Goal: Task Accomplishment & Management: Complete application form

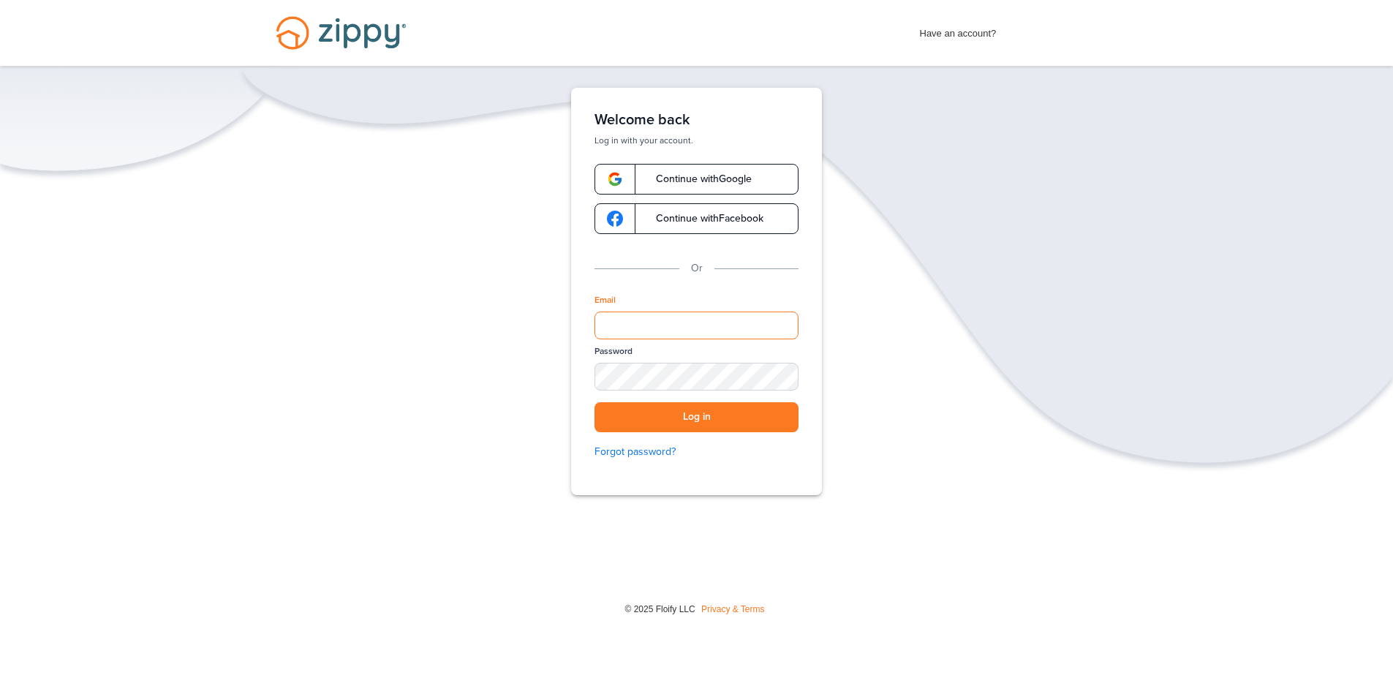
click at [667, 320] on input "Email" at bounding box center [696, 326] width 204 height 28
type input "**********"
click at [771, 374] on div "SHOW" at bounding box center [780, 378] width 32 height 14
click at [650, 416] on button "Log in" at bounding box center [696, 417] width 204 height 30
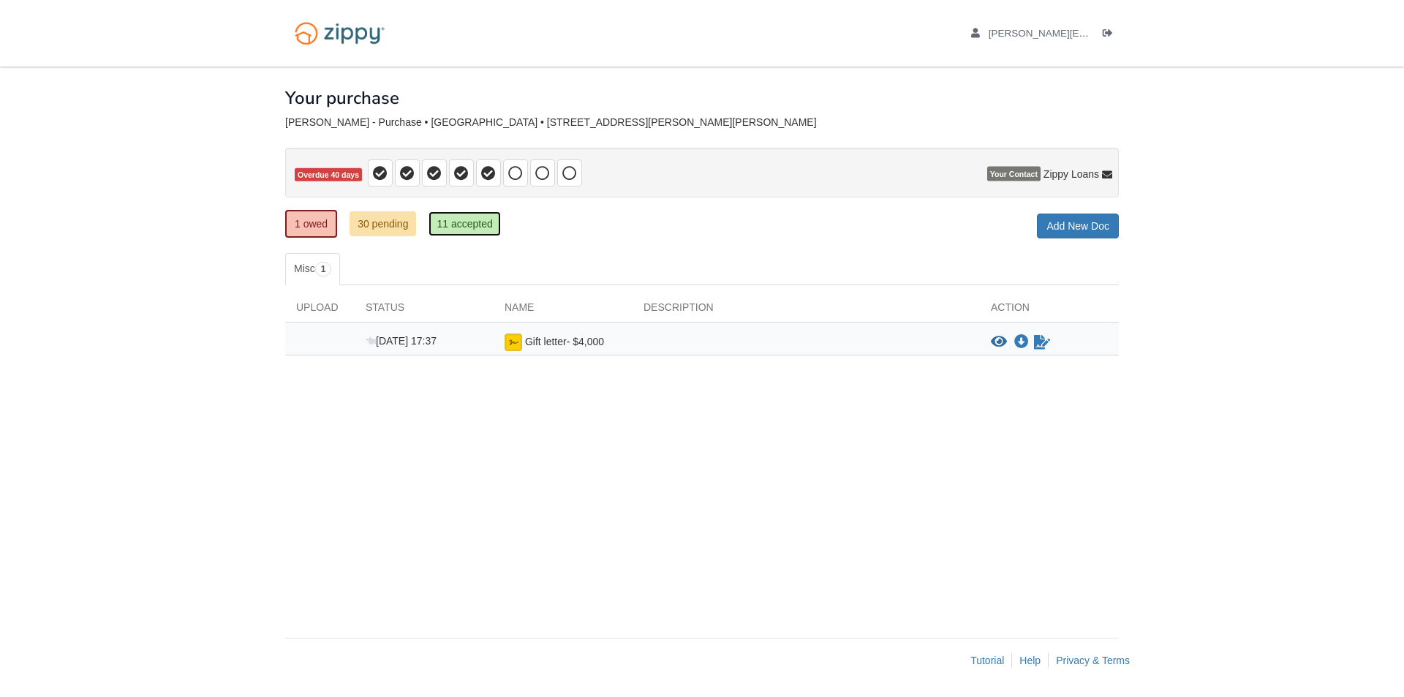
click at [472, 221] on link "11 accepted" at bounding box center [465, 223] width 72 height 25
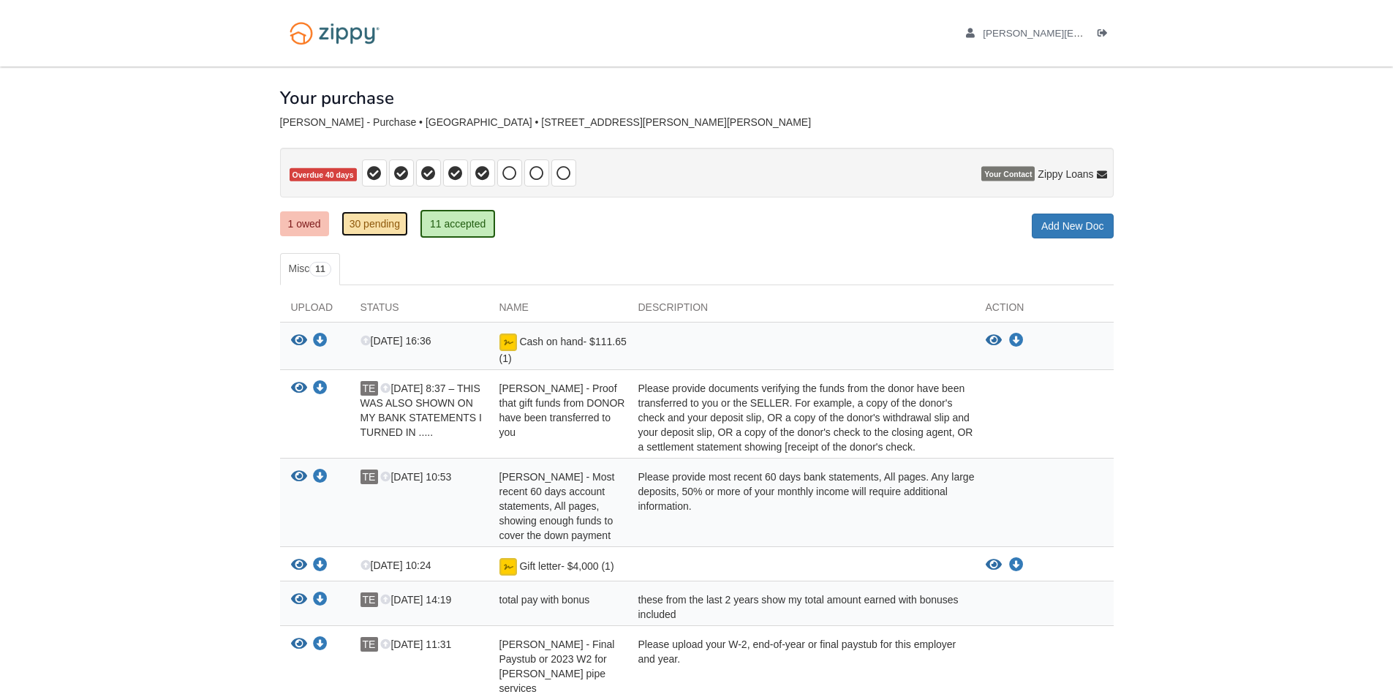
click at [363, 227] on link "30 pending" at bounding box center [374, 223] width 67 height 25
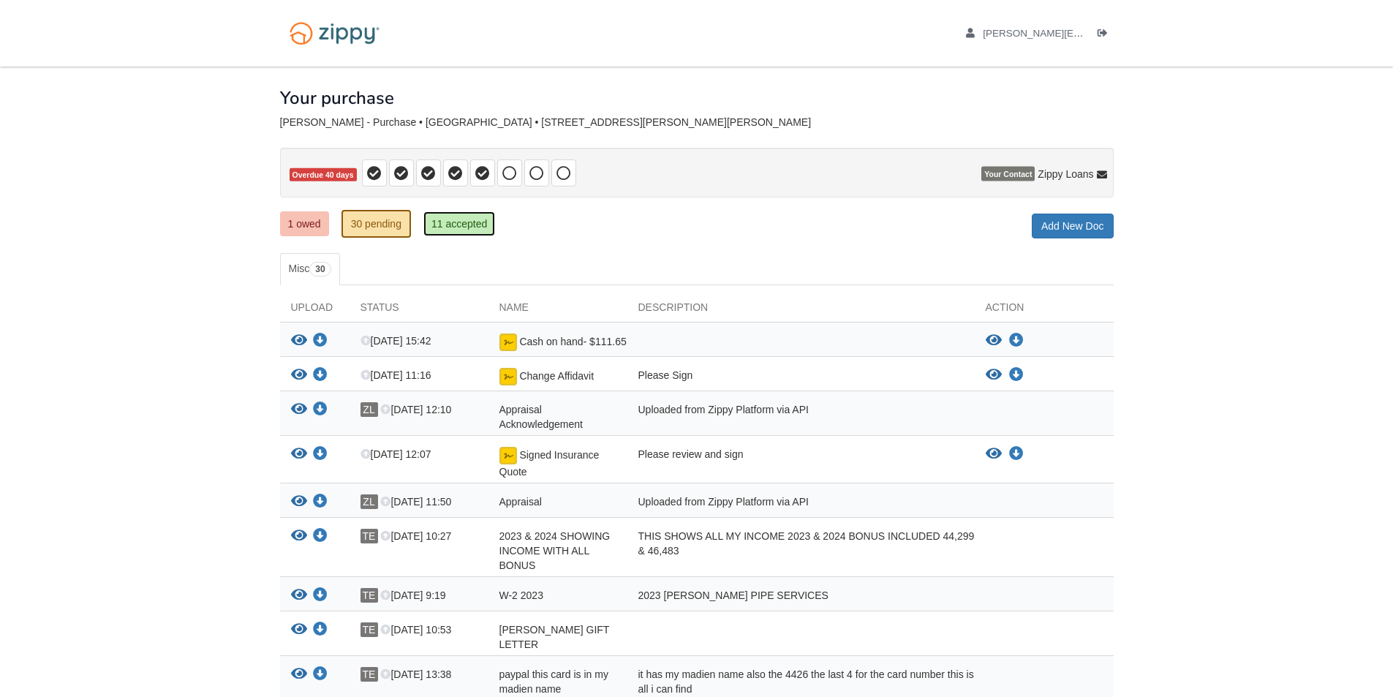
click at [444, 225] on link "11 accepted" at bounding box center [459, 223] width 72 height 25
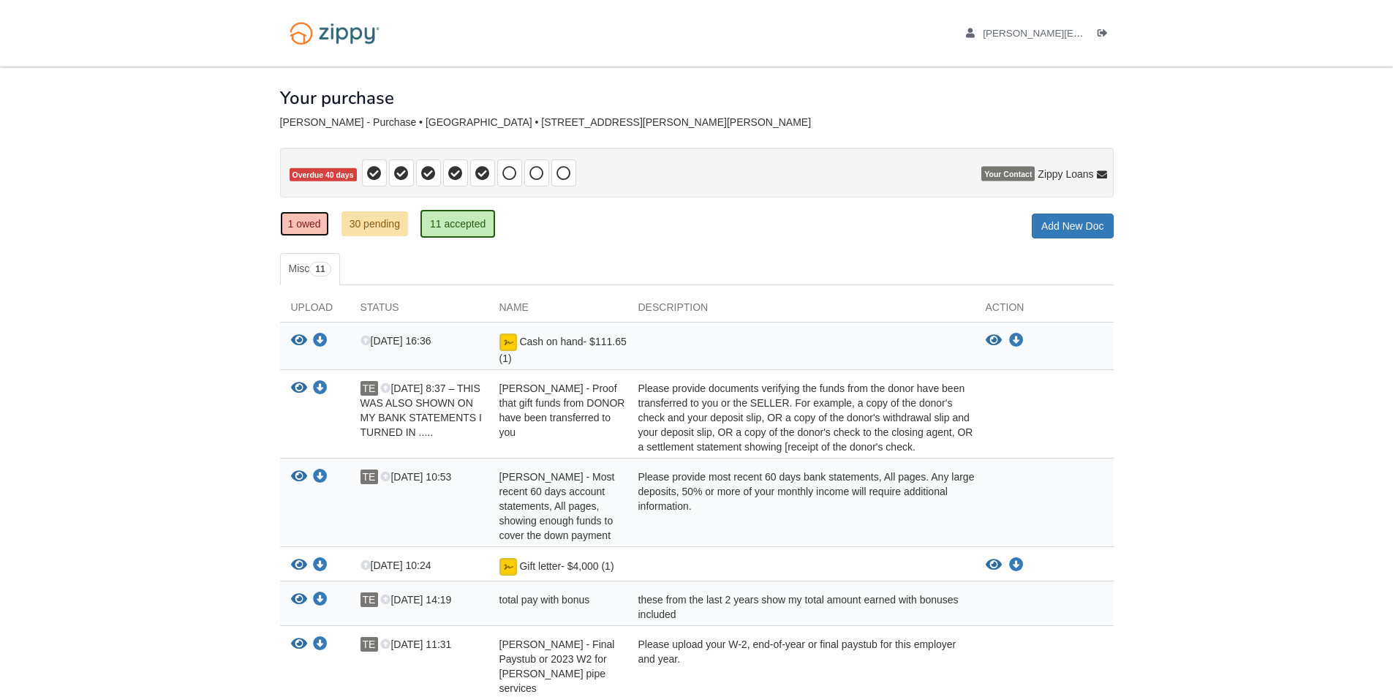
click at [306, 222] on link "1 owed" at bounding box center [304, 223] width 49 height 25
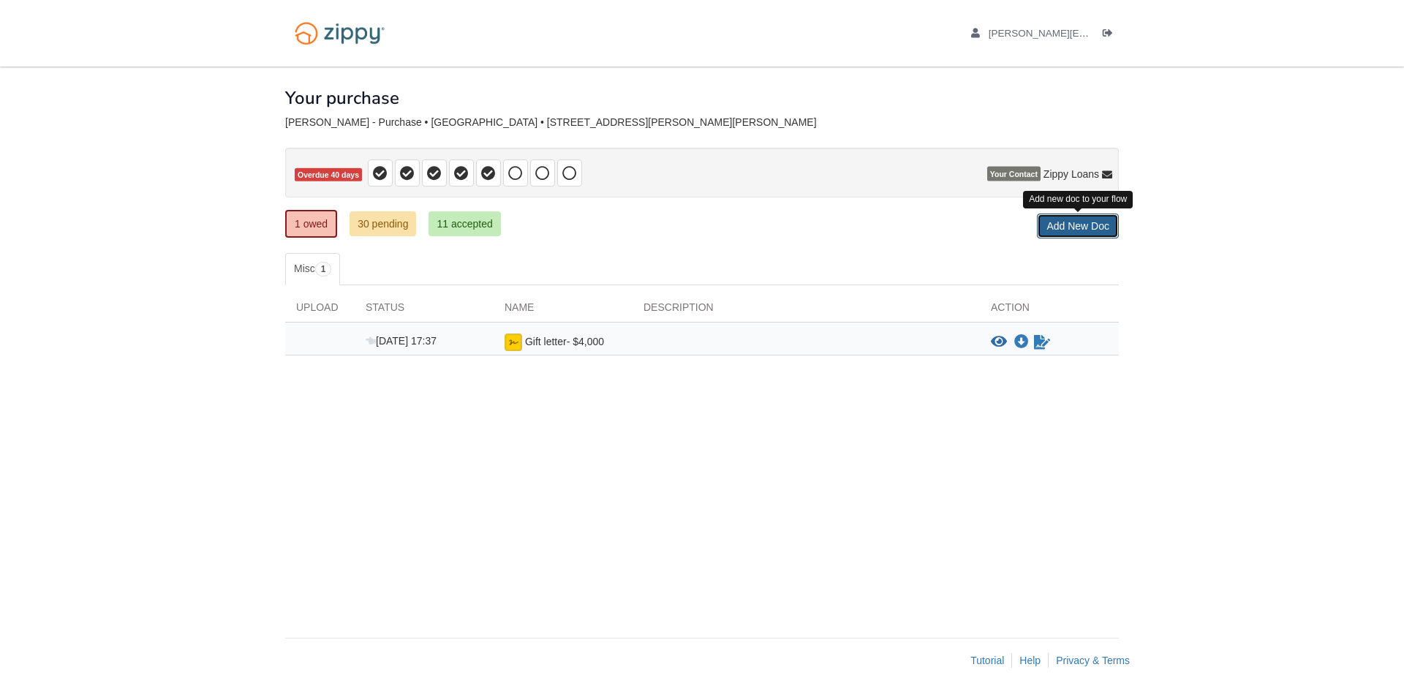
click at [1074, 224] on link "Add New Doc" at bounding box center [1078, 226] width 82 height 25
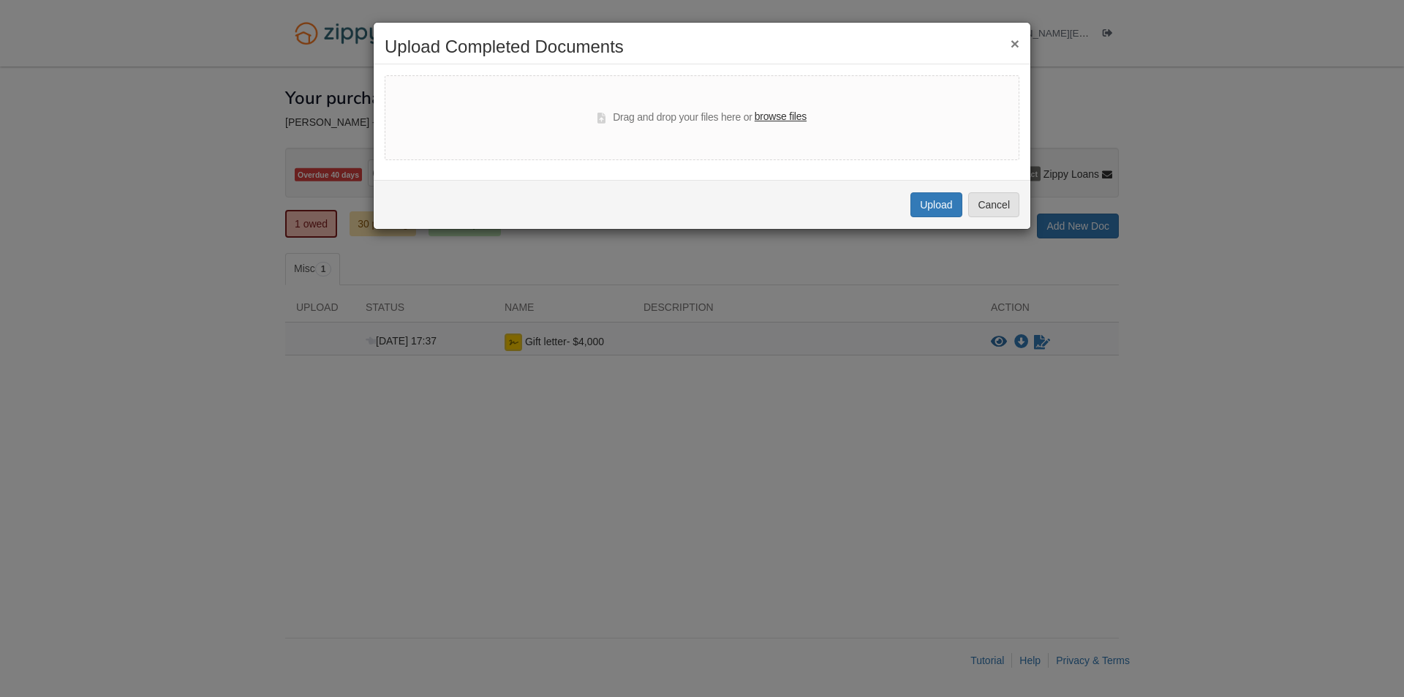
click at [779, 118] on label "browse files" at bounding box center [781, 117] width 52 height 16
click at [0, 0] on input "browse files" at bounding box center [0, 0] width 0 height 0
select select "****"
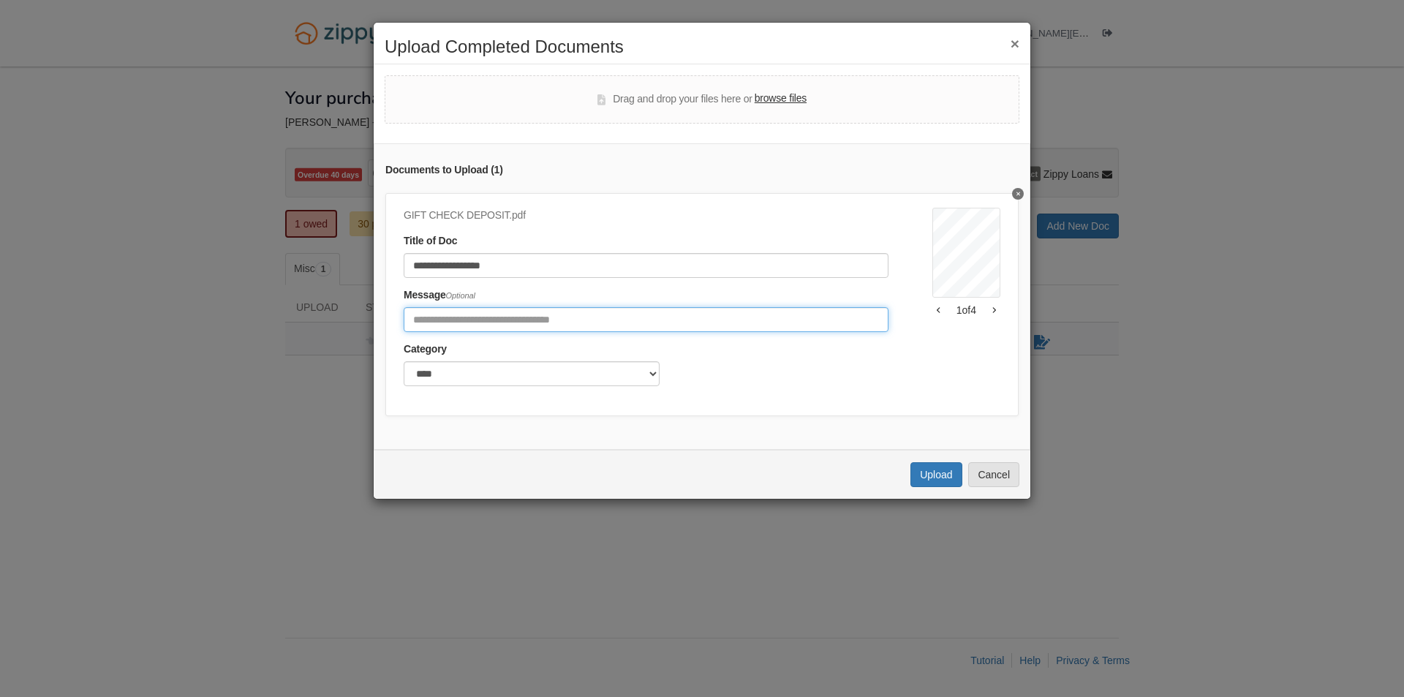
click at [487, 317] on input "Include any comments on this document" at bounding box center [646, 319] width 485 height 25
type input "*"
type input "**********"
click at [925, 487] on button "Upload" at bounding box center [935, 474] width 51 height 25
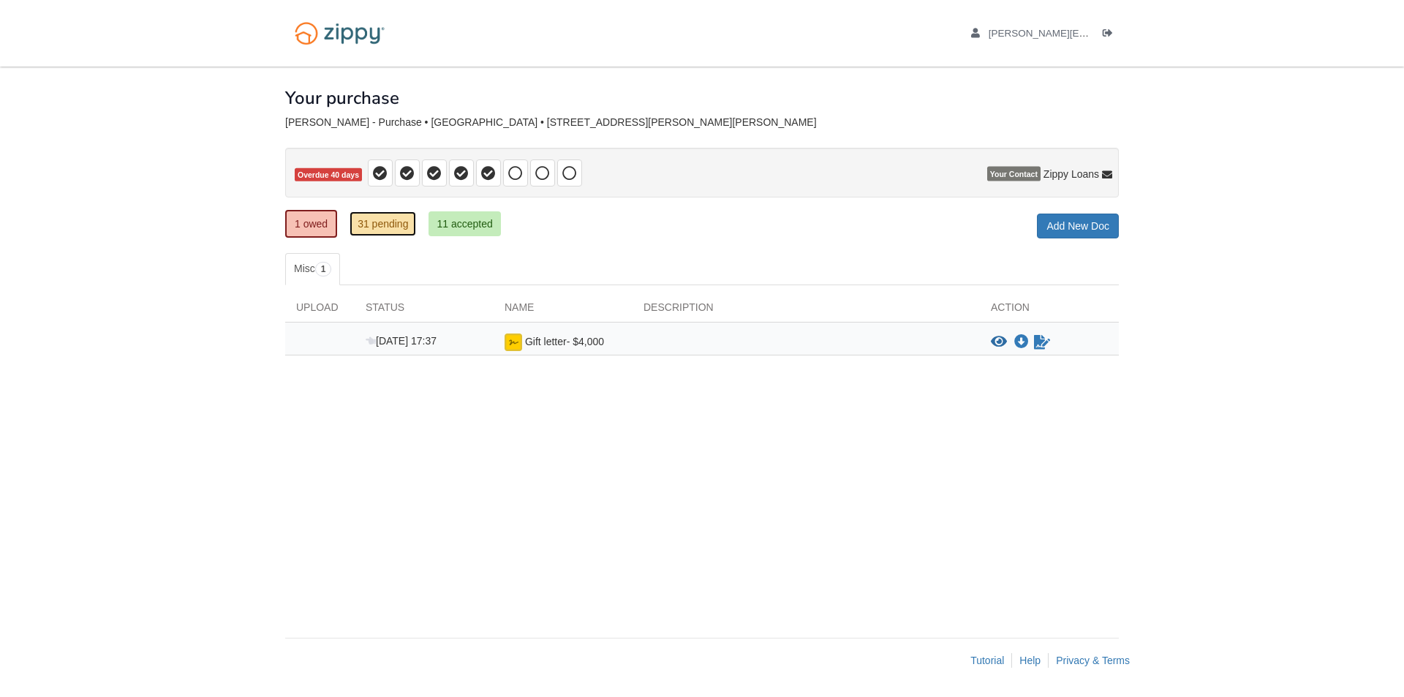
click at [388, 224] on link "31 pending" at bounding box center [383, 223] width 67 height 25
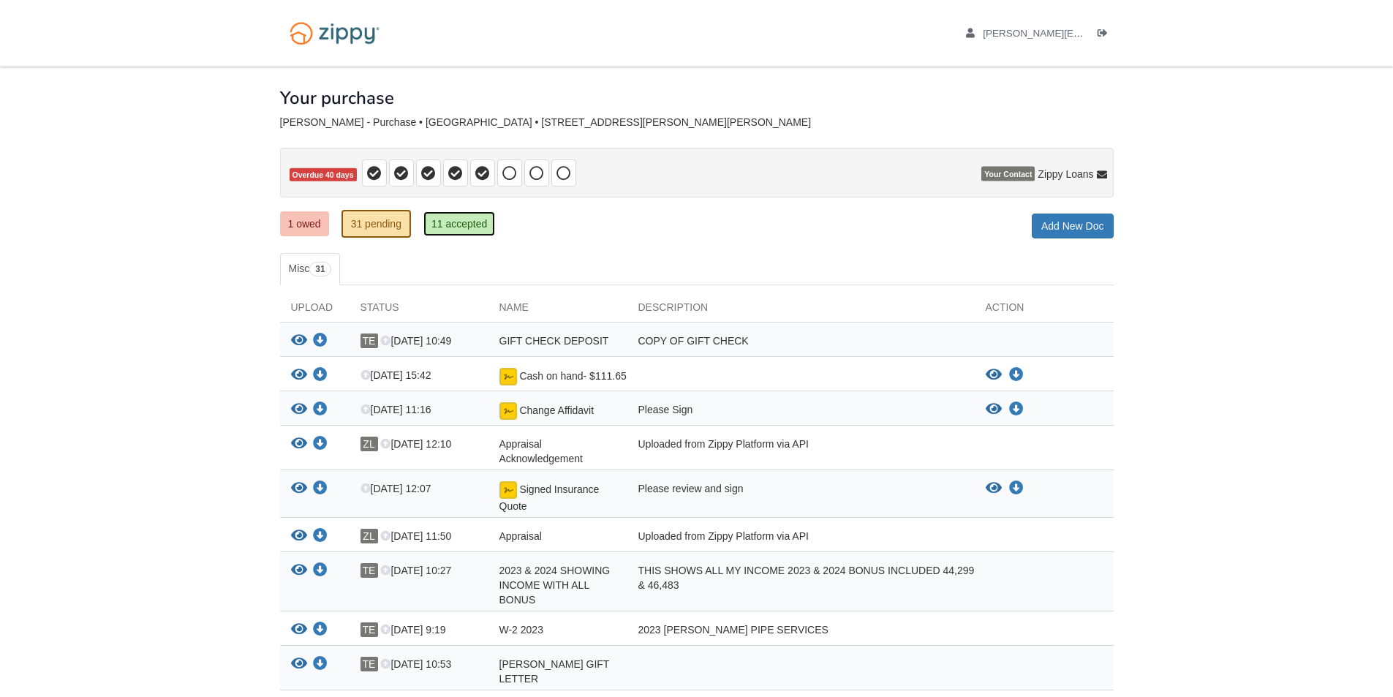
click at [457, 225] on link "11 accepted" at bounding box center [459, 223] width 72 height 25
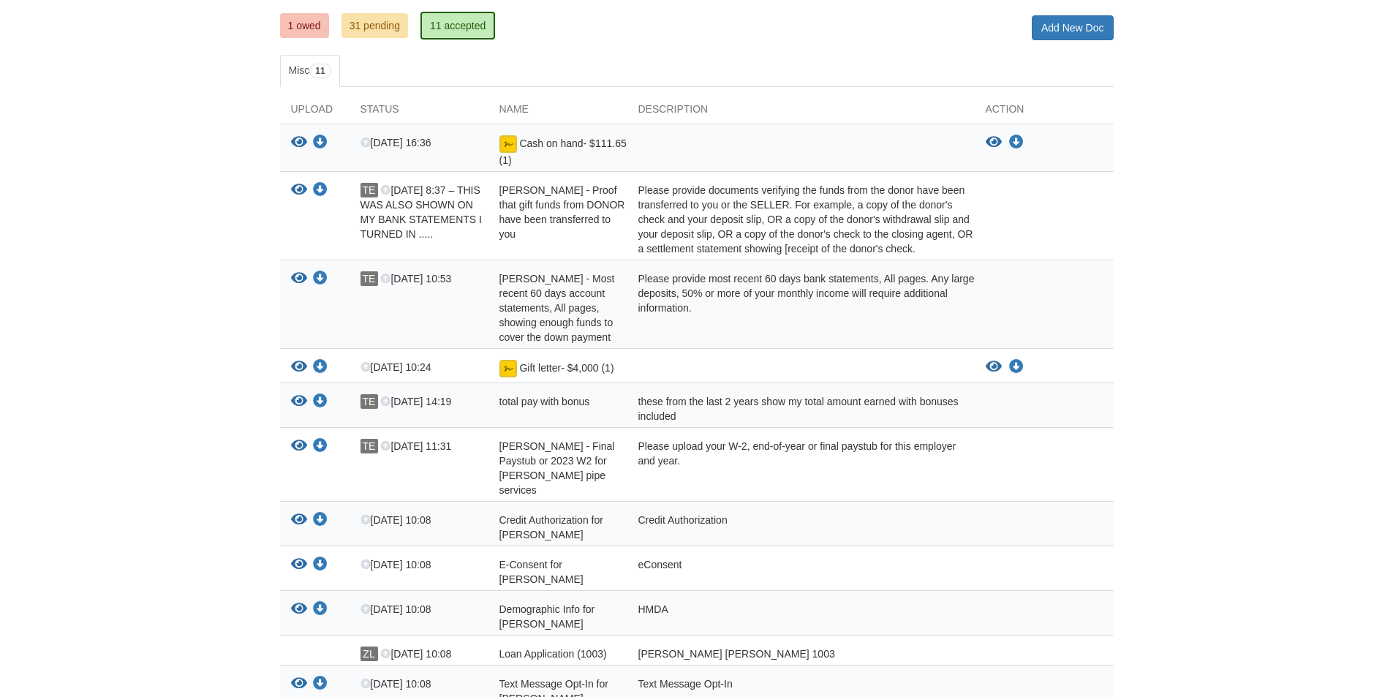
scroll to position [219, 0]
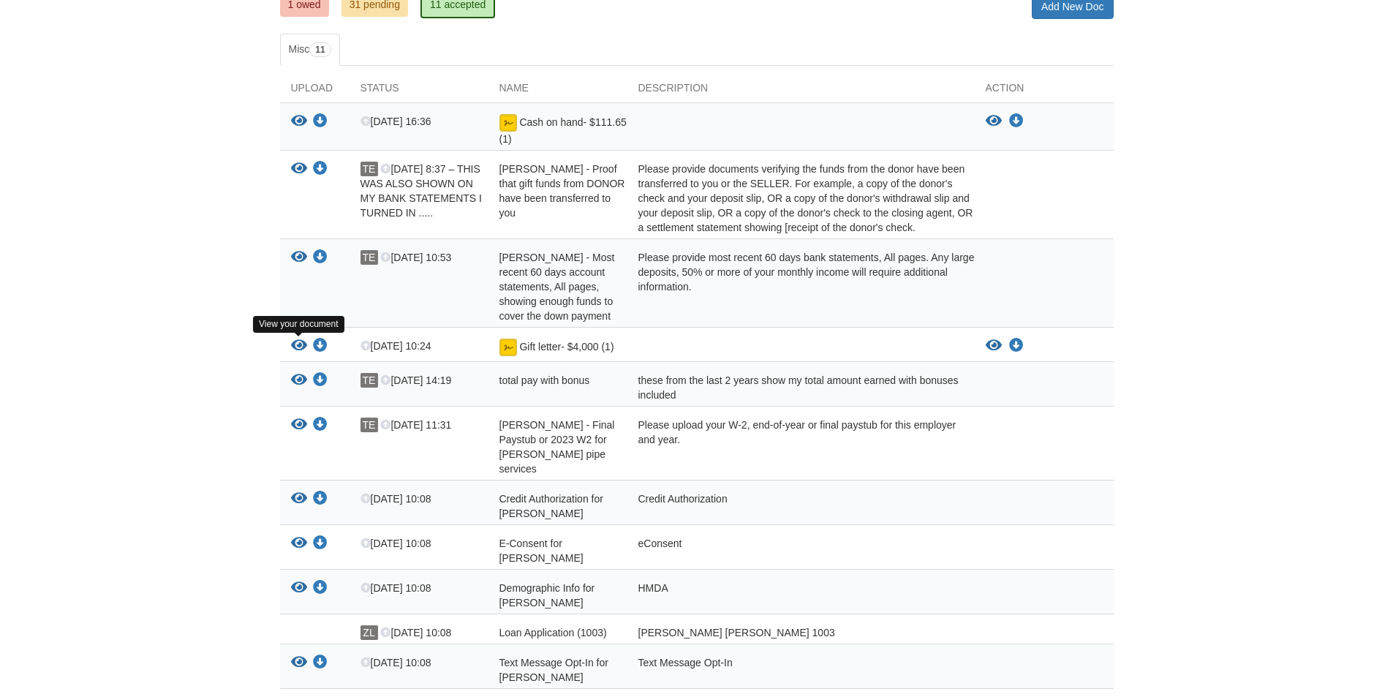
click at [302, 342] on icon "View Gift letter- $4,000 (1)" at bounding box center [299, 346] width 16 height 15
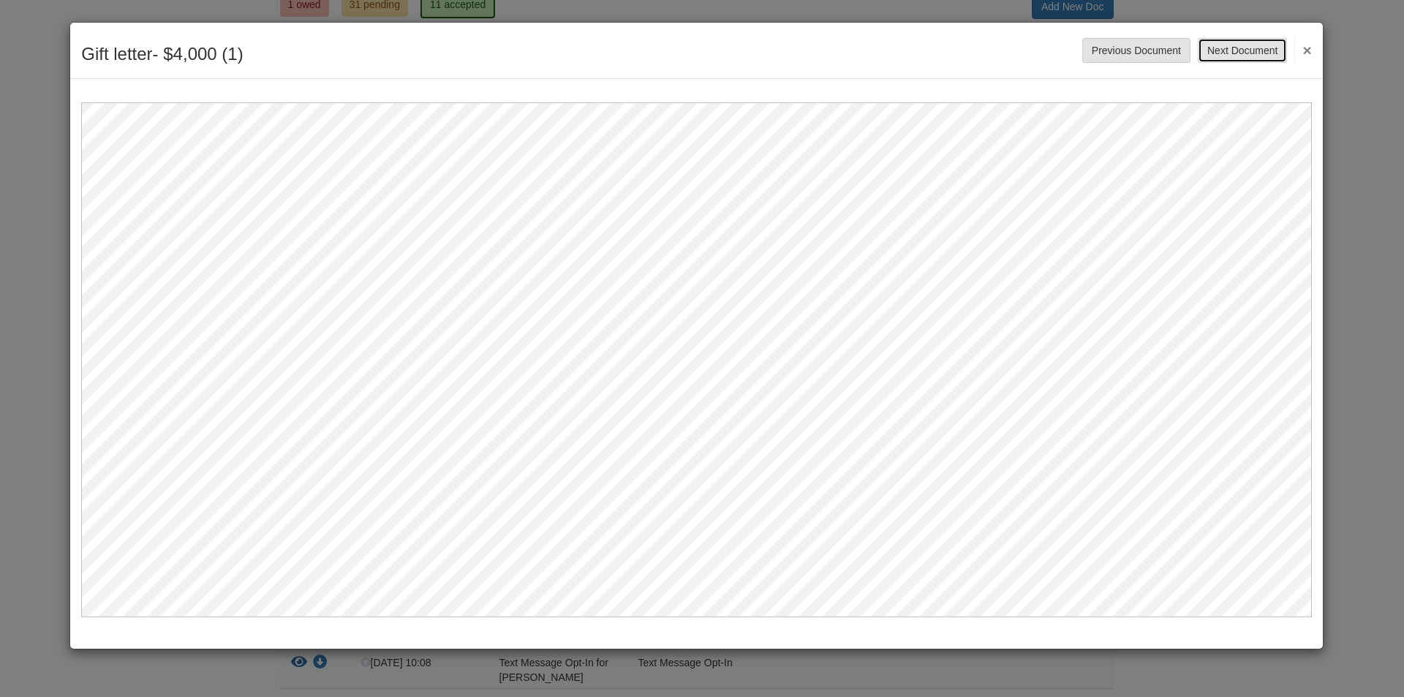
click at [1240, 45] on button "Next Document" at bounding box center [1242, 50] width 89 height 25
click at [1312, 50] on div "total pay with bonus Save Cancel Previous Document Next Document ×" at bounding box center [696, 51] width 1253 height 56
click at [1307, 49] on button "×" at bounding box center [1302, 50] width 17 height 26
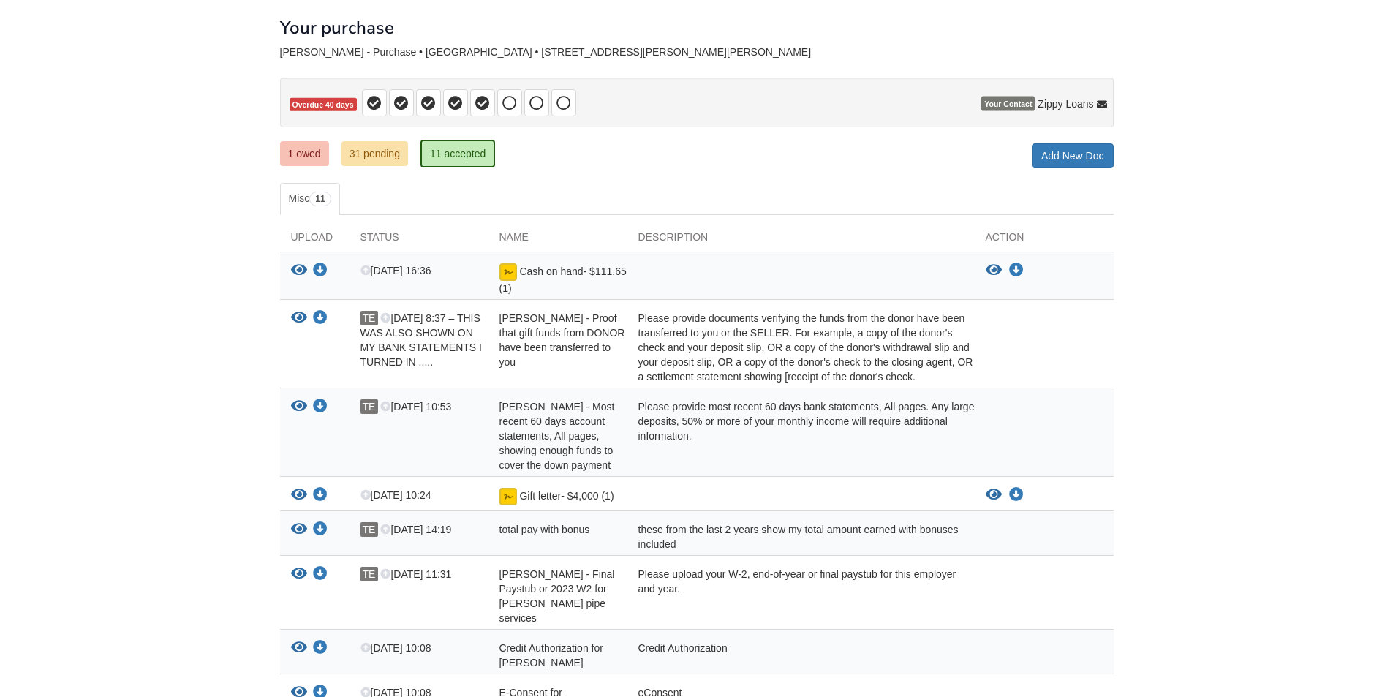
scroll to position [0, 0]
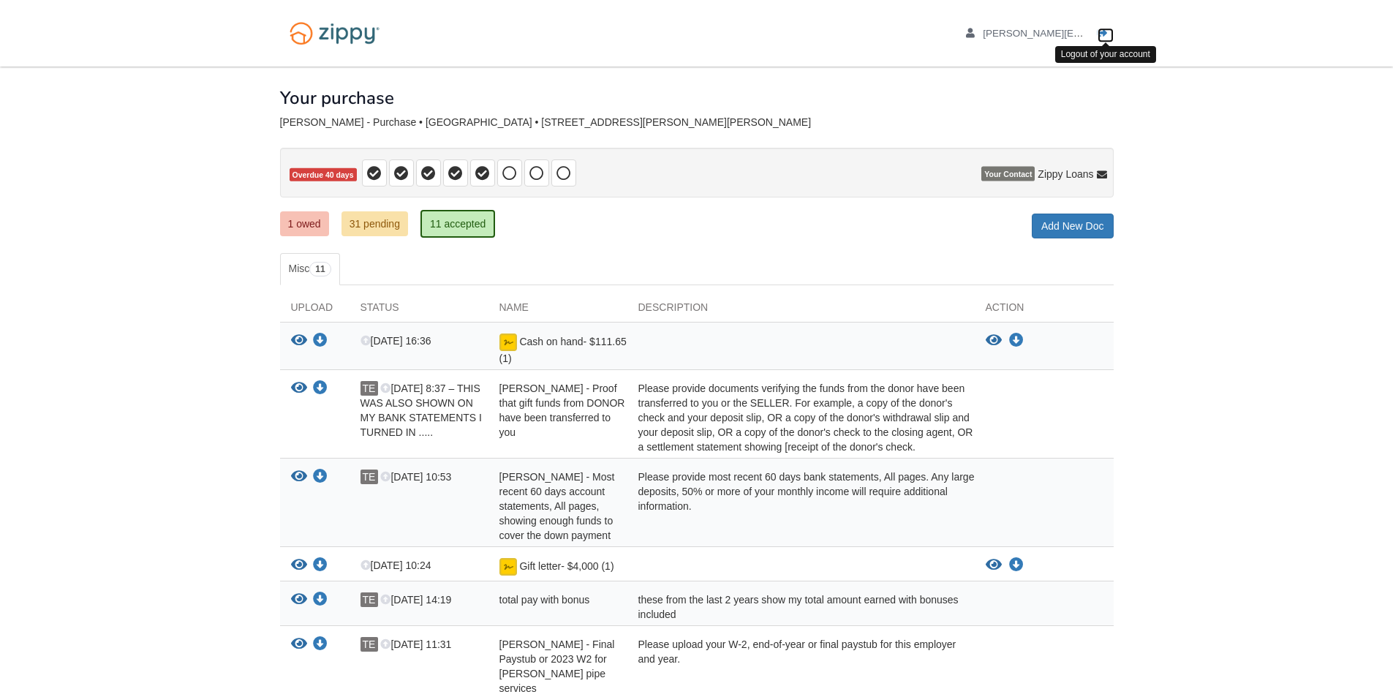
click at [1102, 29] on icon "Log out" at bounding box center [1103, 34] width 10 height 10
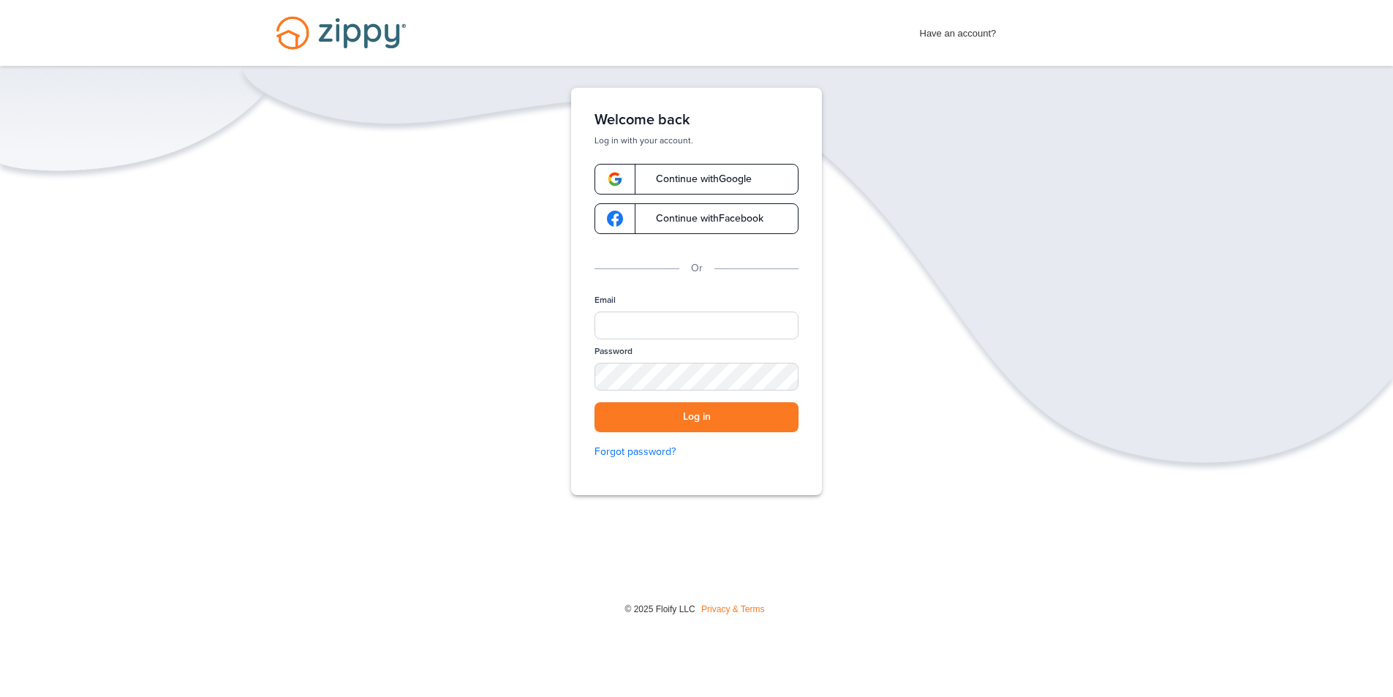
drag, startPoint x: 676, startPoint y: 297, endPoint x: 652, endPoint y: 327, distance: 38.9
click at [668, 309] on div "Email" at bounding box center [696, 319] width 204 height 51
click at [652, 327] on input "Email" at bounding box center [696, 326] width 204 height 28
type input "**********"
click at [786, 373] on div "SHOW" at bounding box center [780, 378] width 32 height 14
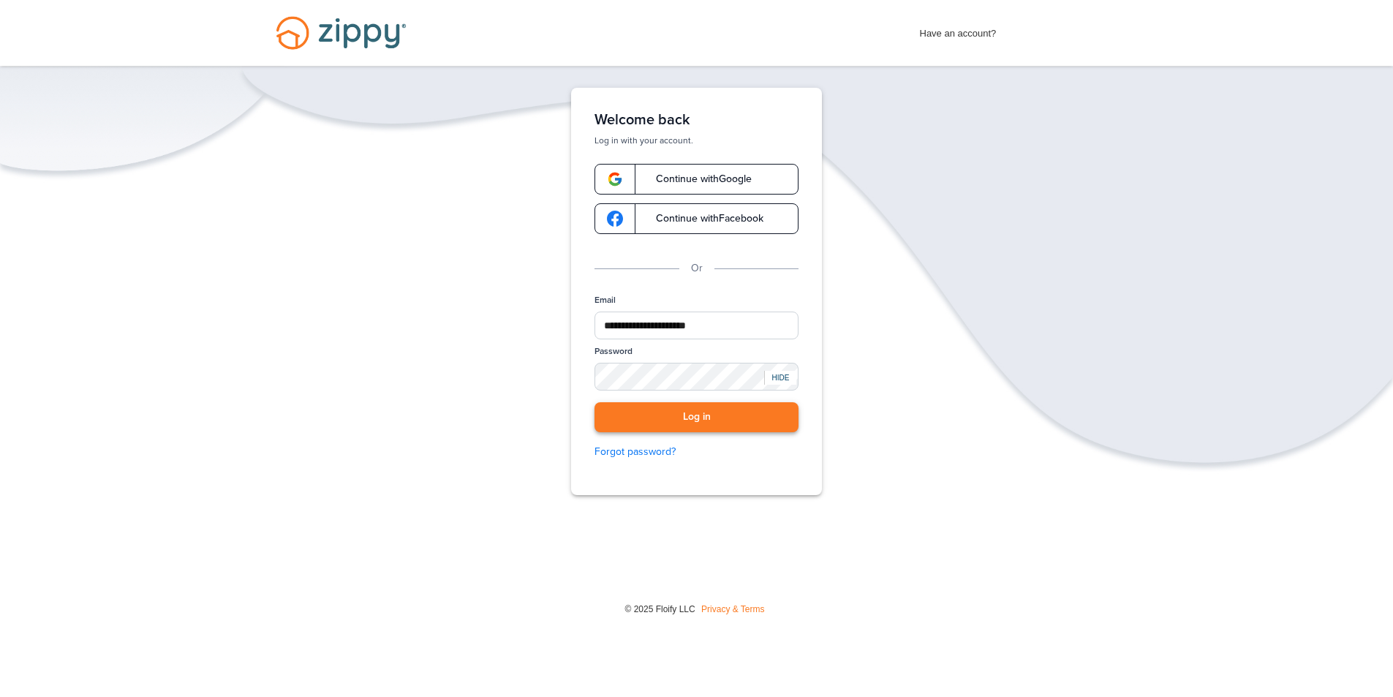
click at [657, 417] on button "Log in" at bounding box center [696, 417] width 204 height 30
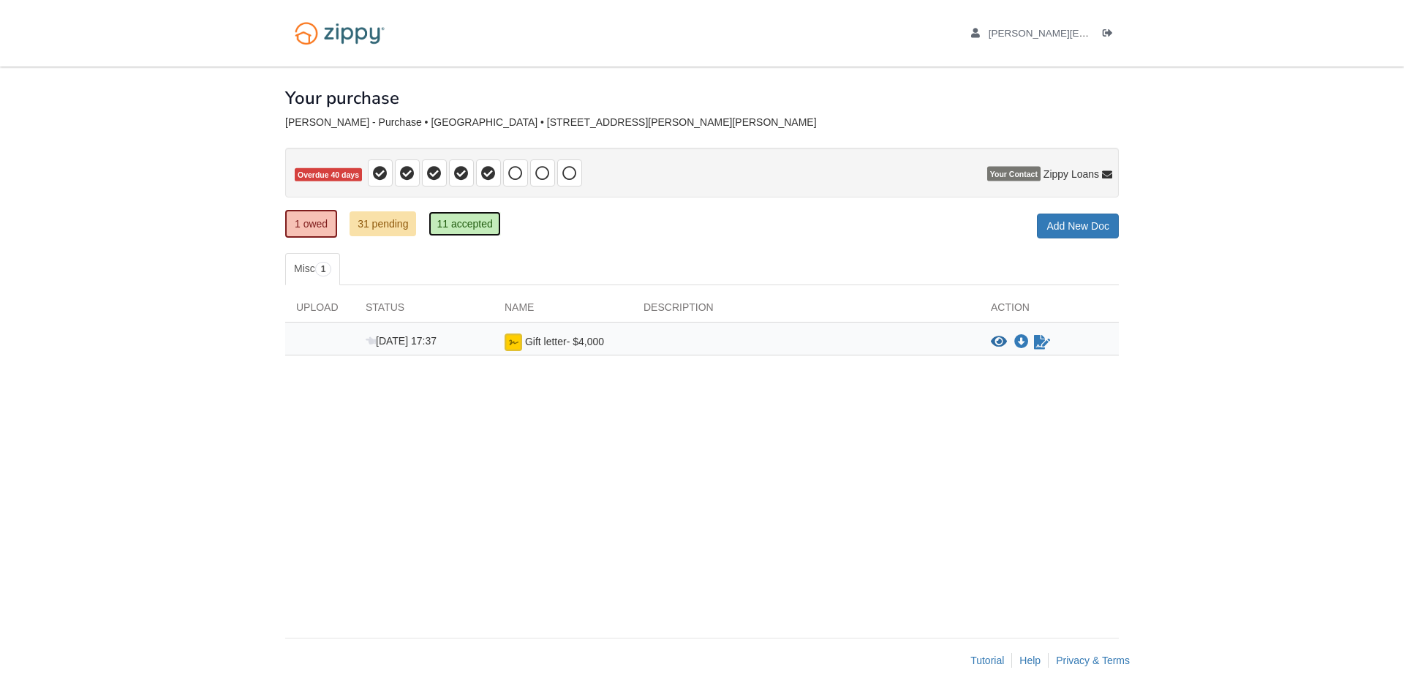
click at [445, 219] on link "11 accepted" at bounding box center [465, 223] width 72 height 25
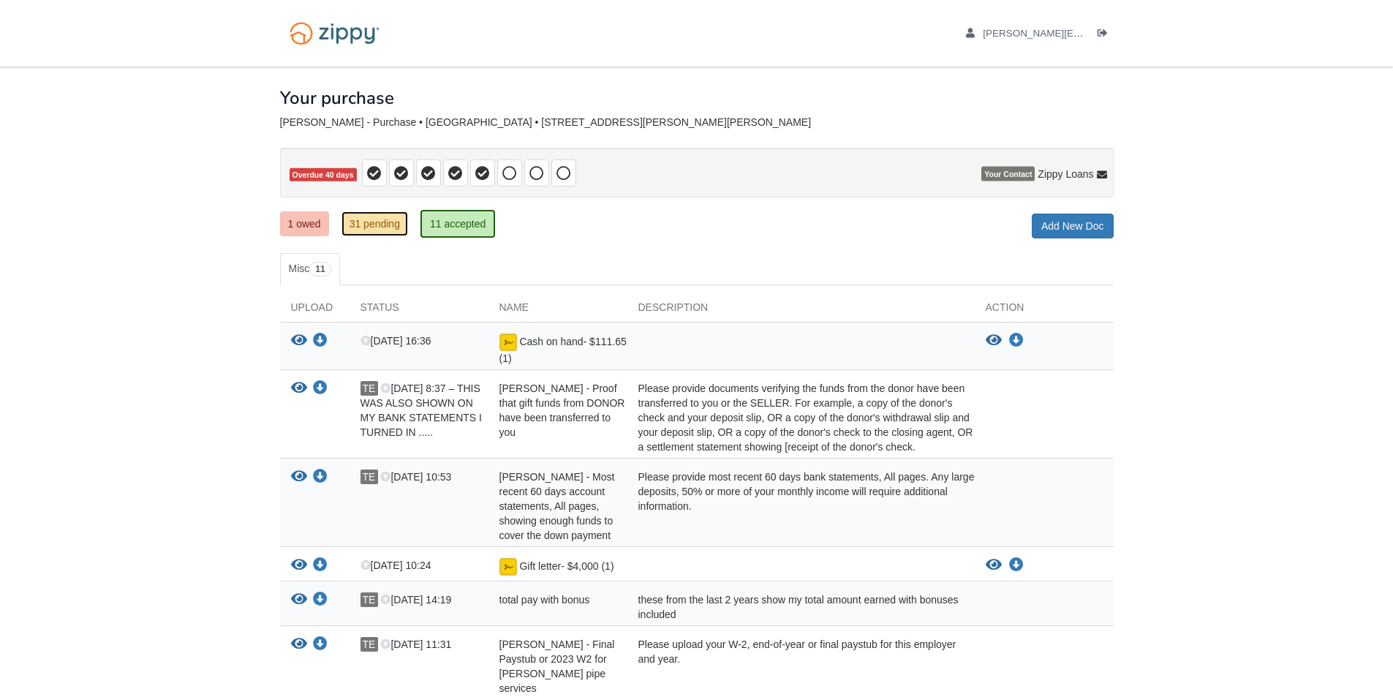
click at [372, 216] on link "31 pending" at bounding box center [374, 223] width 67 height 25
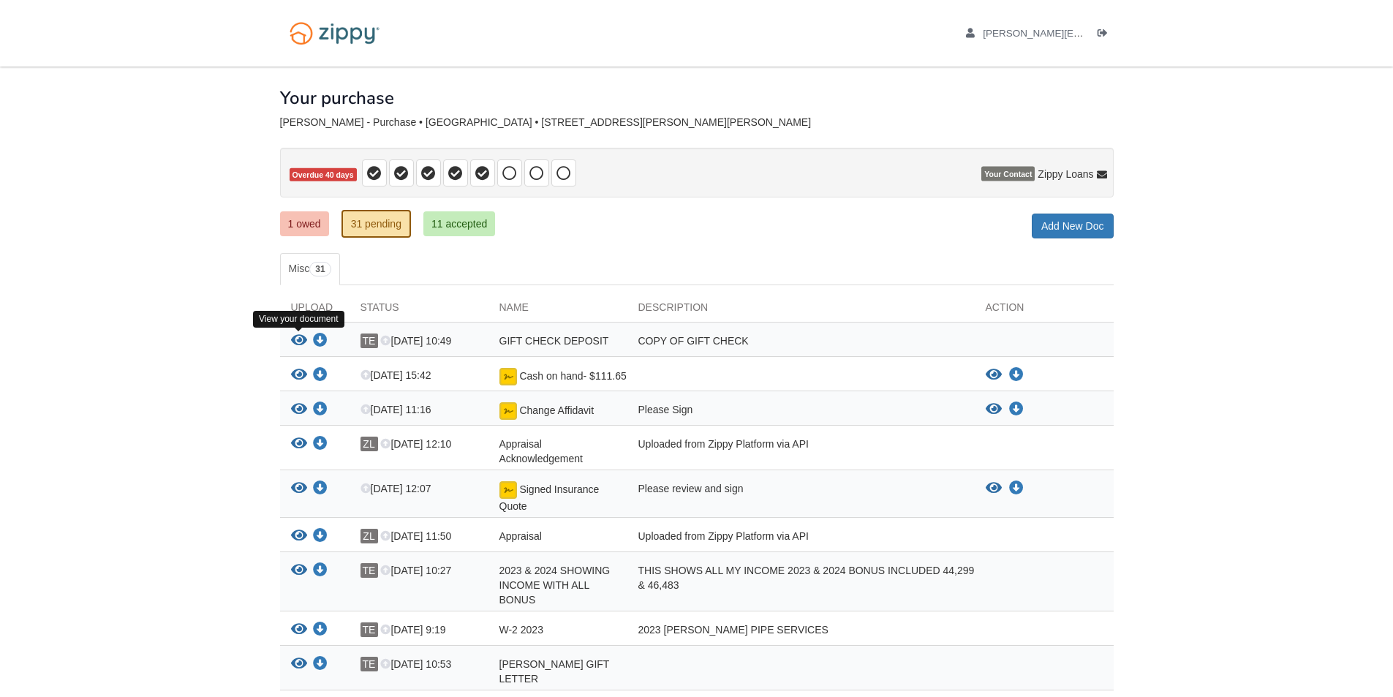
click at [298, 340] on icon "View GIFT CHECK DEPOSIT" at bounding box center [299, 340] width 16 height 15
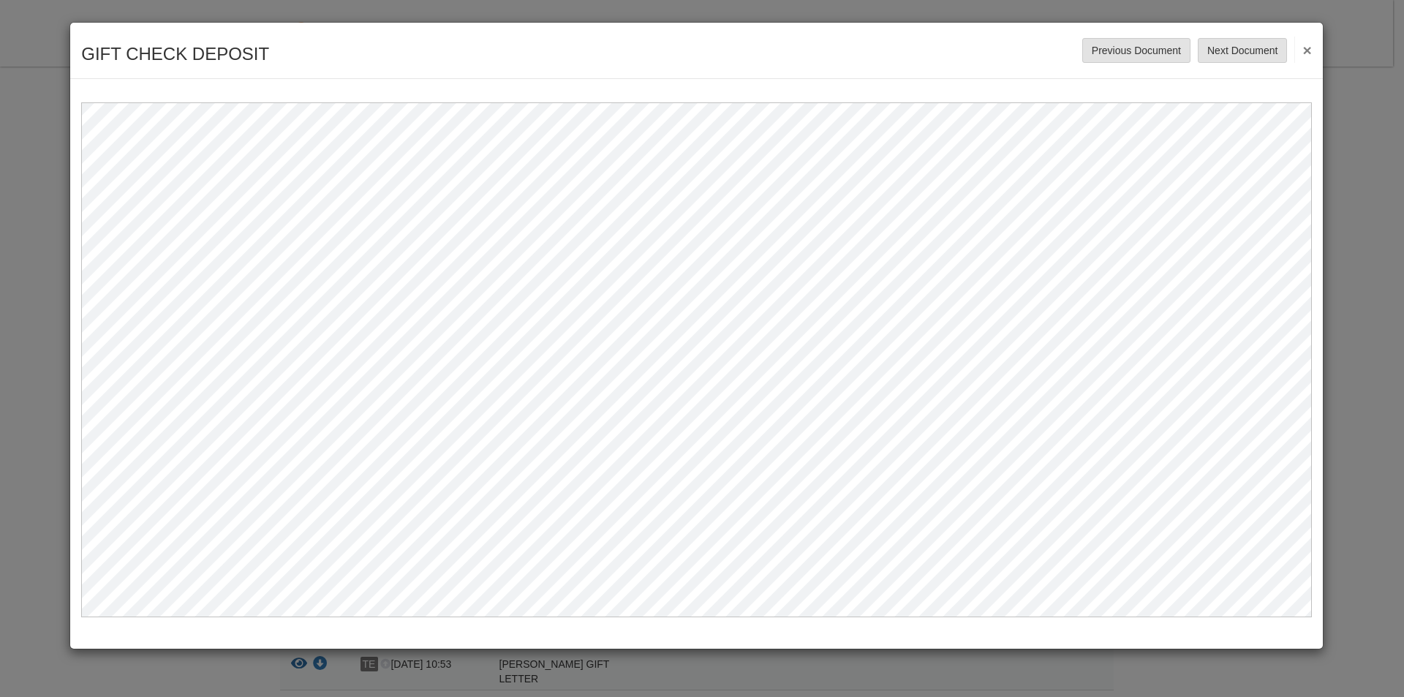
click at [1308, 45] on button "×" at bounding box center [1302, 50] width 17 height 26
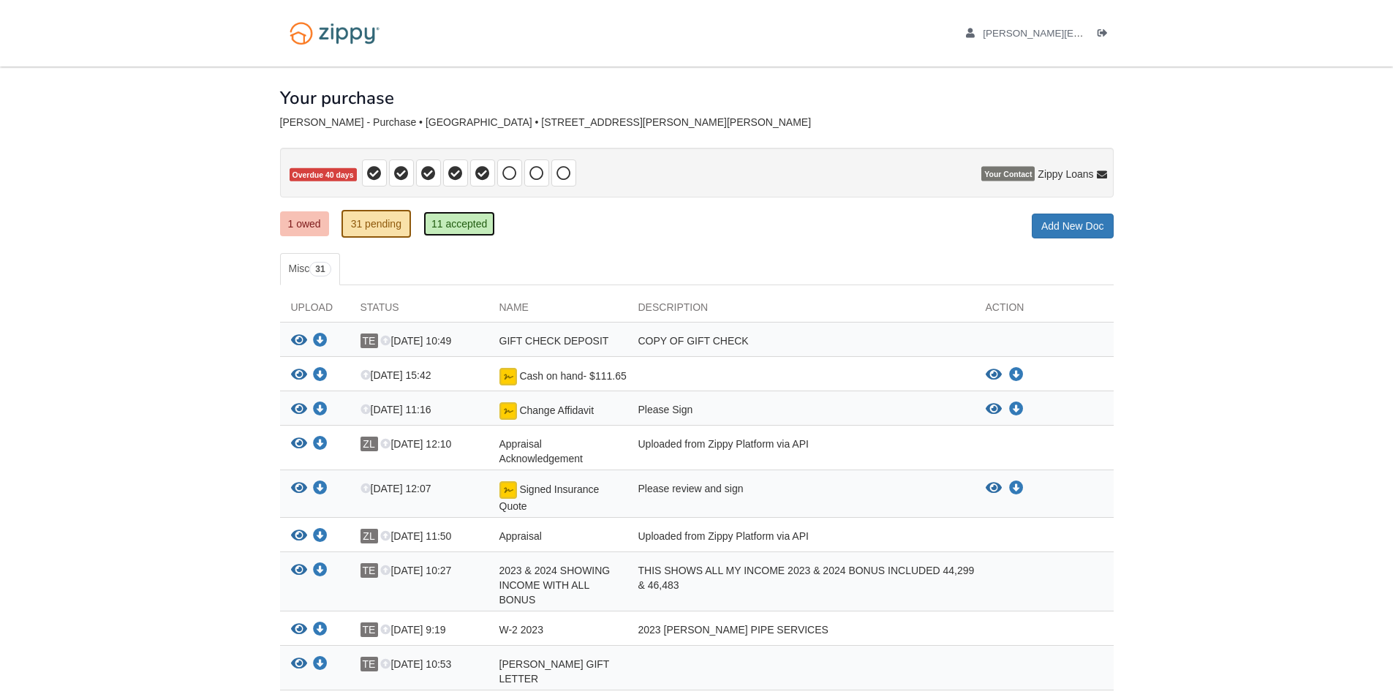
click at [442, 220] on link "11 accepted" at bounding box center [459, 223] width 72 height 25
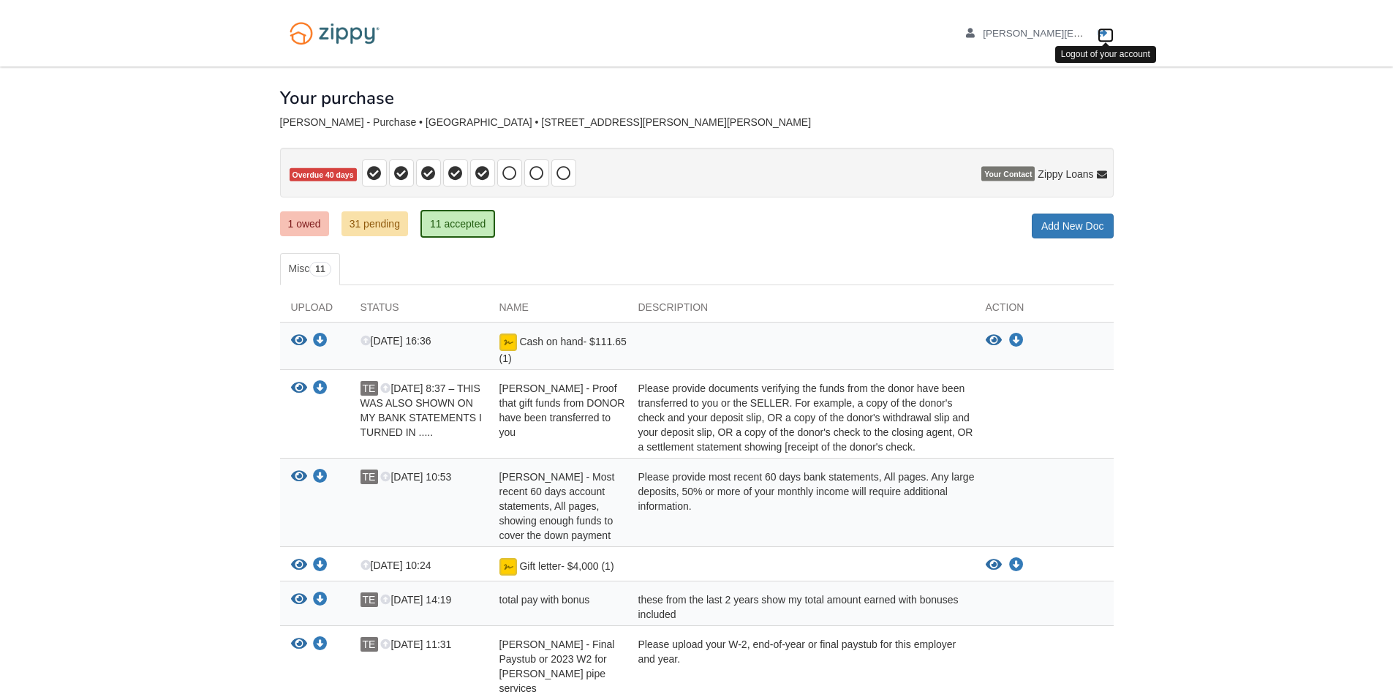
click at [1102, 31] on icon "Log out" at bounding box center [1103, 34] width 10 height 10
